Goal: Find specific page/section: Find specific page/section

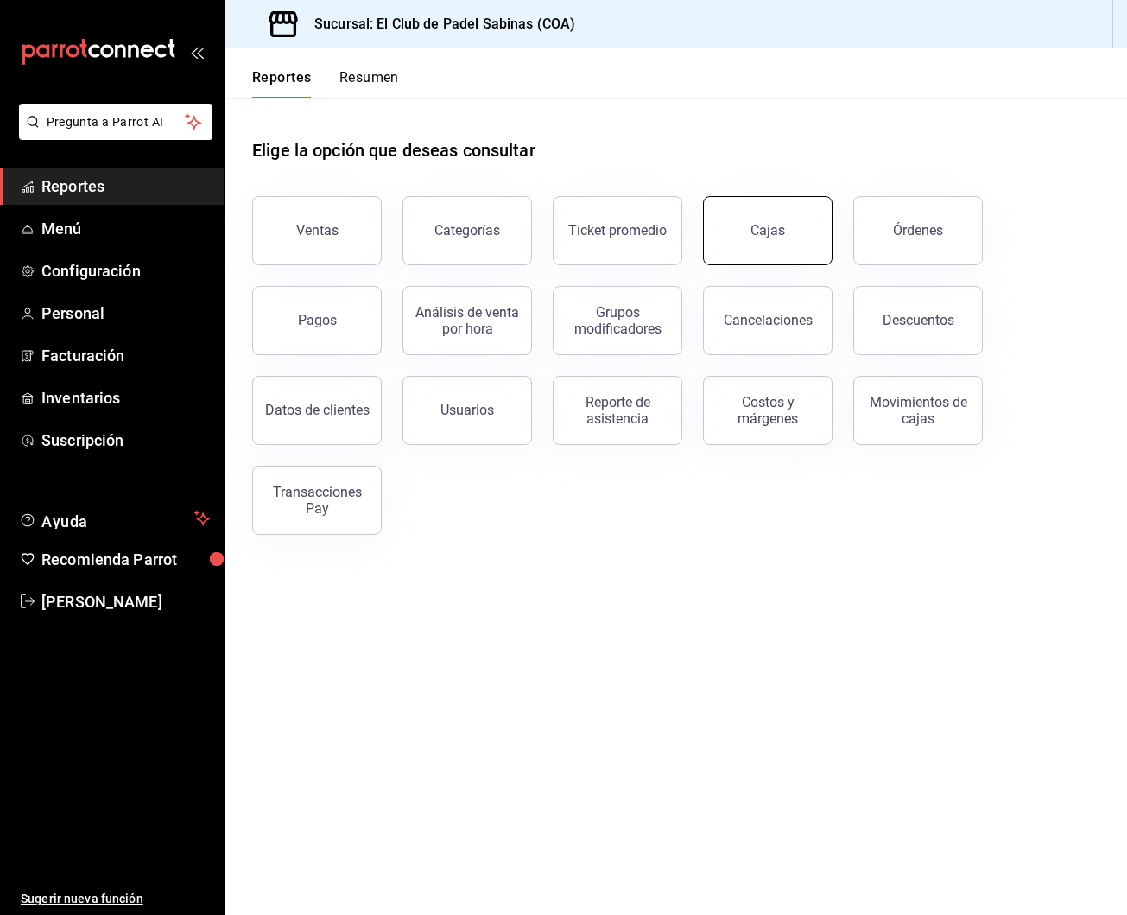
click at [709, 248] on div "Cajas" at bounding box center [757, 220] width 150 height 90
click at [743, 242] on button "Cajas" at bounding box center [768, 230] width 130 height 69
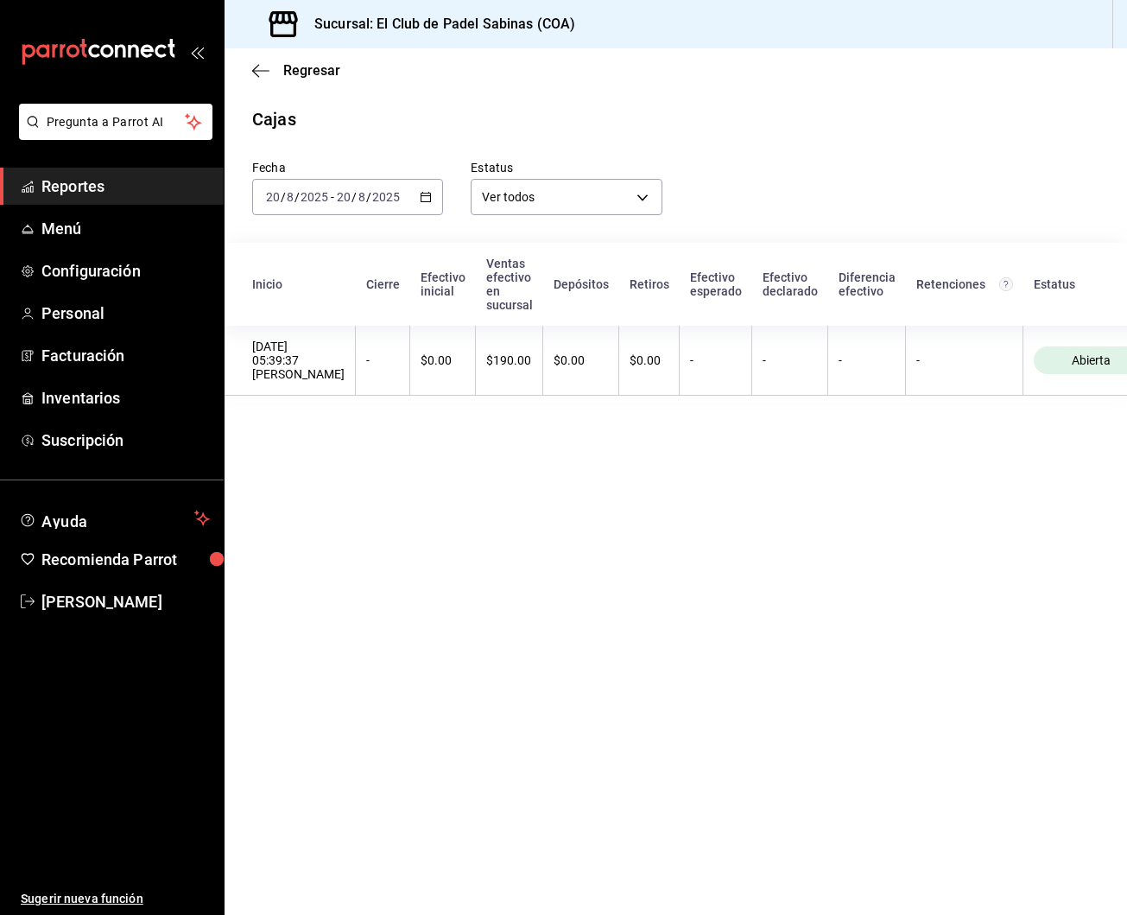
scroll to position [1, 0]
click at [91, 196] on span "Reportes" at bounding box center [125, 185] width 168 height 23
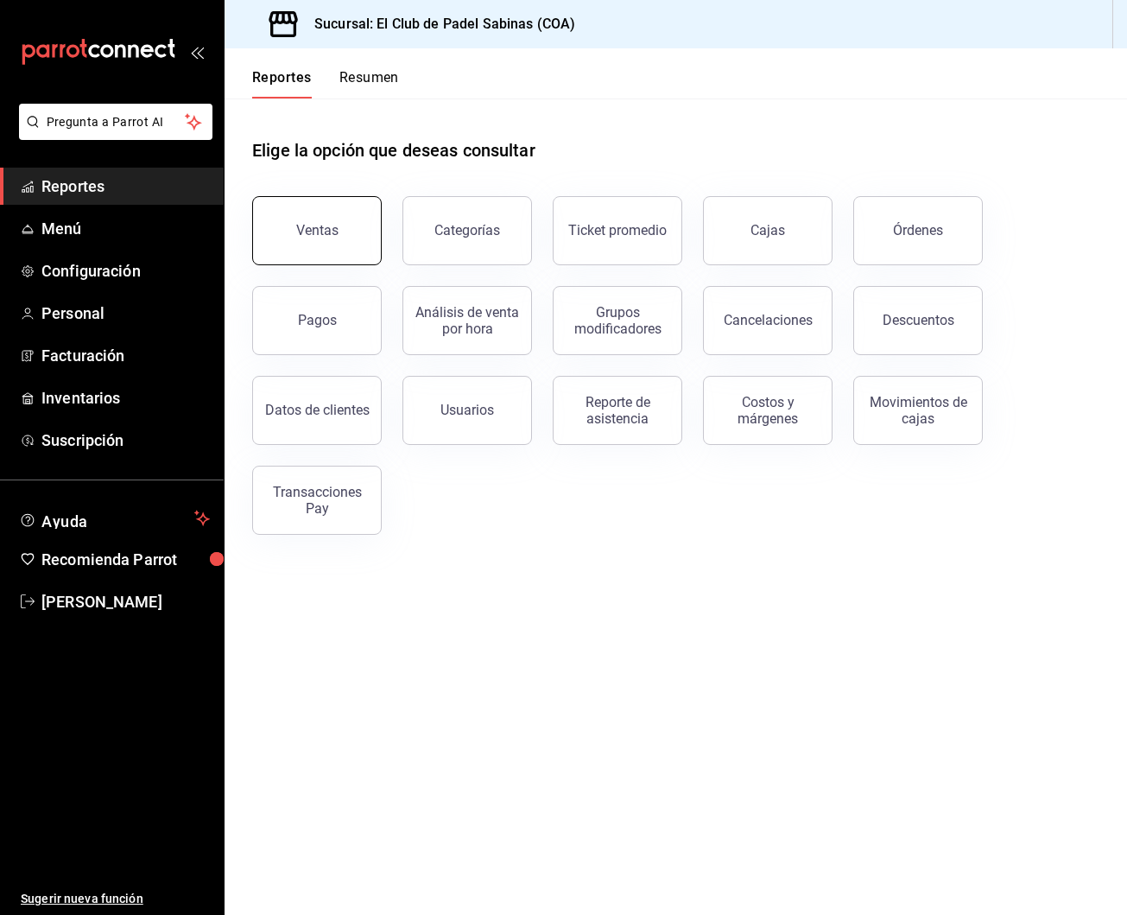
click at [345, 230] on button "Ventas" at bounding box center [317, 230] width 130 height 69
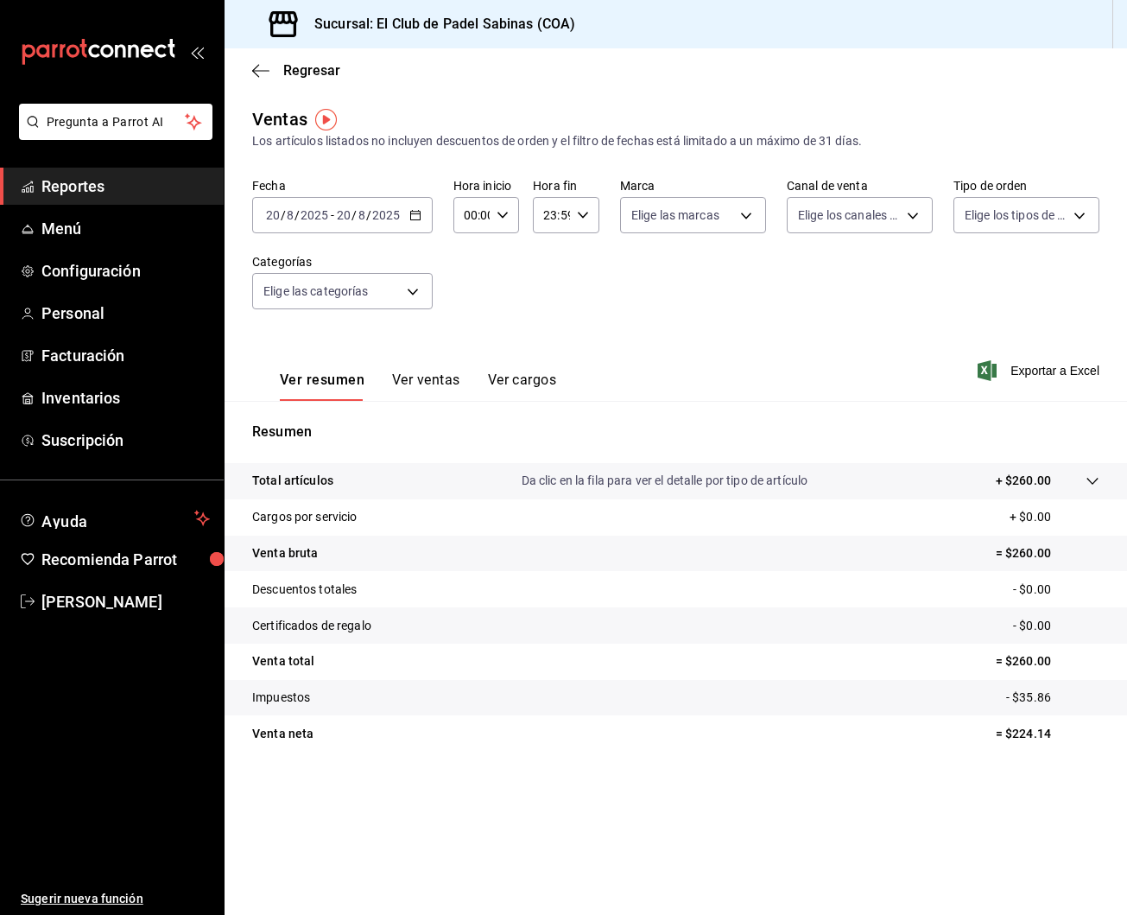
click at [107, 196] on span "Reportes" at bounding box center [125, 185] width 168 height 23
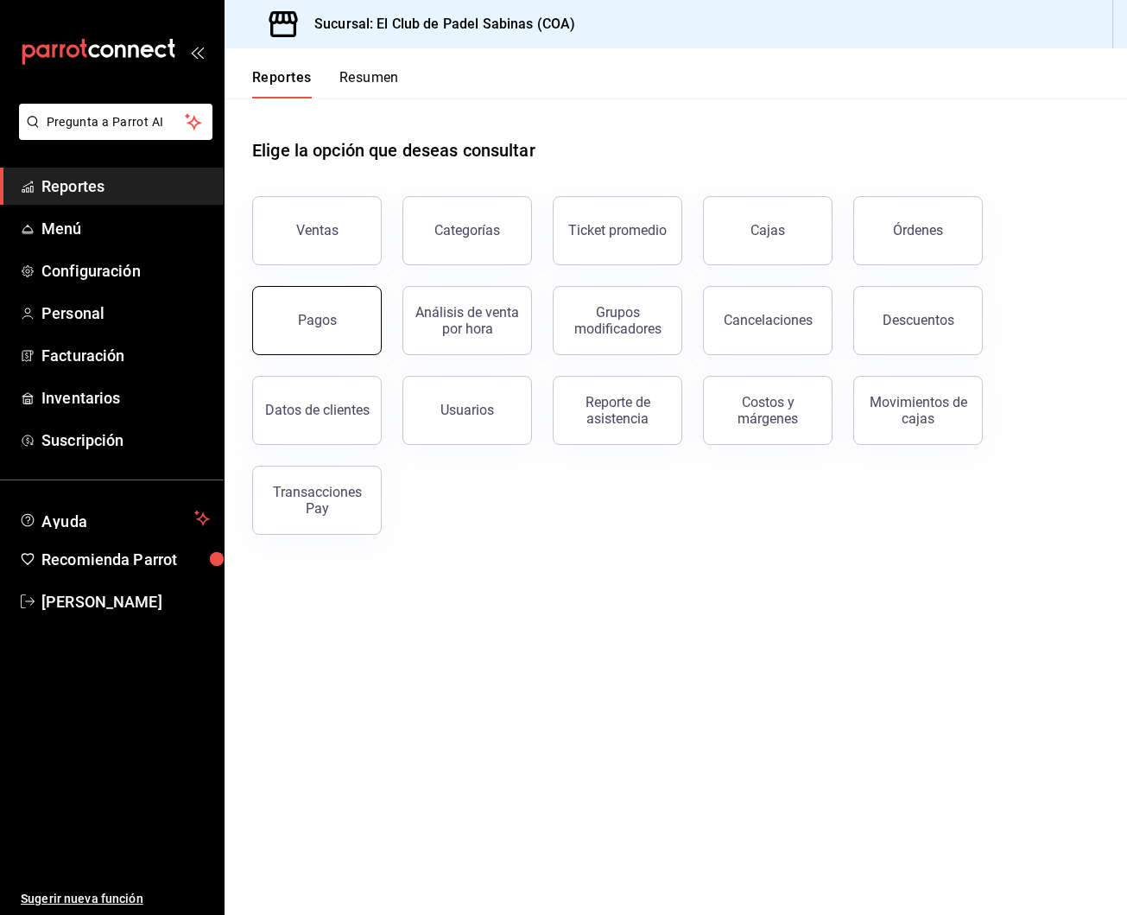
click at [319, 295] on button "Pagos" at bounding box center [317, 320] width 130 height 69
